Goal: Information Seeking & Learning: Learn about a topic

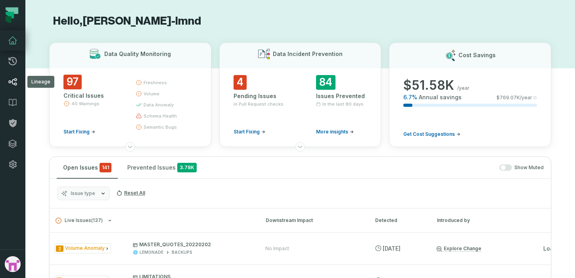
click at [13, 90] on link "Lineage" at bounding box center [12, 81] width 25 height 21
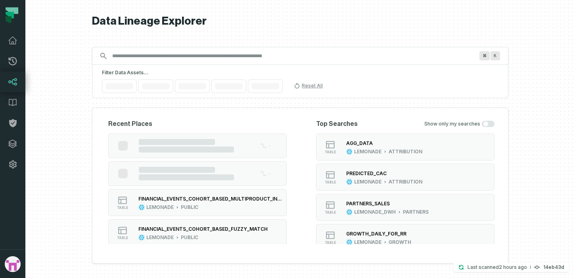
click at [131, 53] on input "Discovery Provider cmdk menu" at bounding box center [292, 56] width 371 height 13
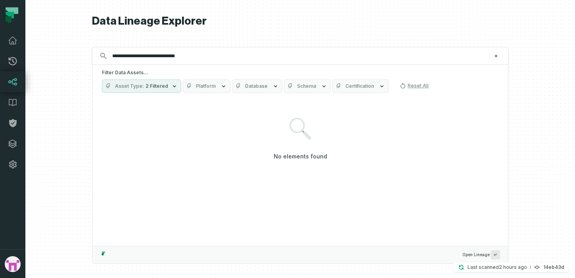
click at [144, 50] on input "**********" at bounding box center [299, 56] width 384 height 13
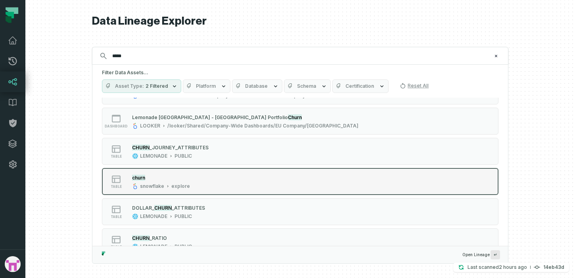
scroll to position [635, 0]
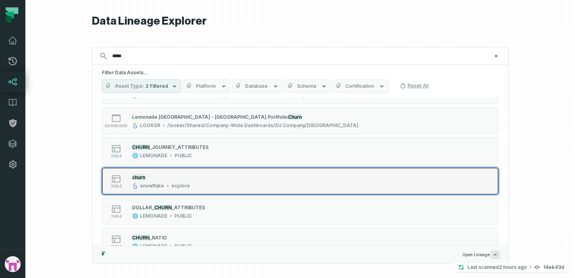
type input "*****"
click at [199, 179] on div "table churn snowflake explore" at bounding box center [203, 181] width 198 height 16
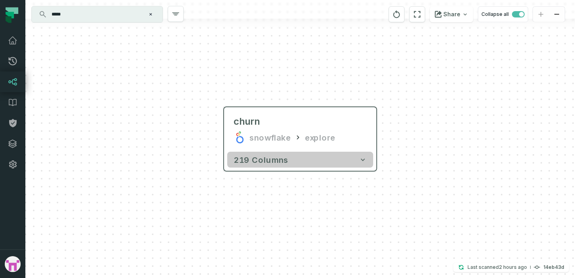
click at [286, 166] on button "219 columns" at bounding box center [300, 159] width 146 height 16
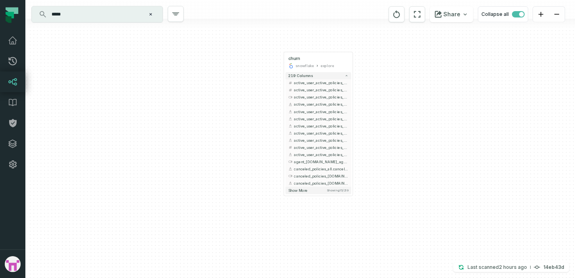
drag, startPoint x: 365, startPoint y: 188, endPoint x: 365, endPoint y: 92, distance: 95.6
click at [365, 92] on div "+ churn snowflake explore + 219 columns + active_user_active_policies_purchase_…" at bounding box center [300, 139] width 550 height 278
click at [323, 186] on button "Show more Showing 15 / 219" at bounding box center [319, 188] width 66 height 7
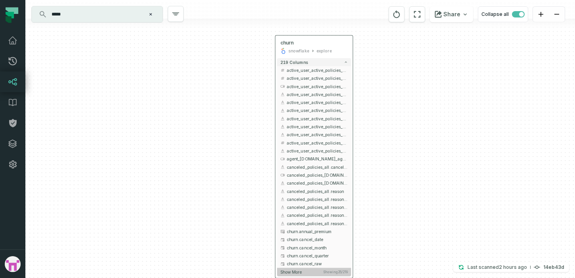
click at [309, 270] on button "Show more Showing 25 / 219" at bounding box center [314, 271] width 74 height 8
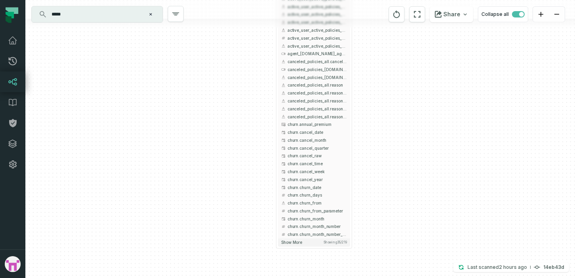
drag, startPoint x: 387, startPoint y: 236, endPoint x: 387, endPoint y: 129, distance: 107.1
click at [387, 129] on div "+ churn snowflake explore + 219 columns + active_user_active_policies_purchase_…" at bounding box center [300, 139] width 550 height 278
